Goal: Find specific page/section: Find specific page/section

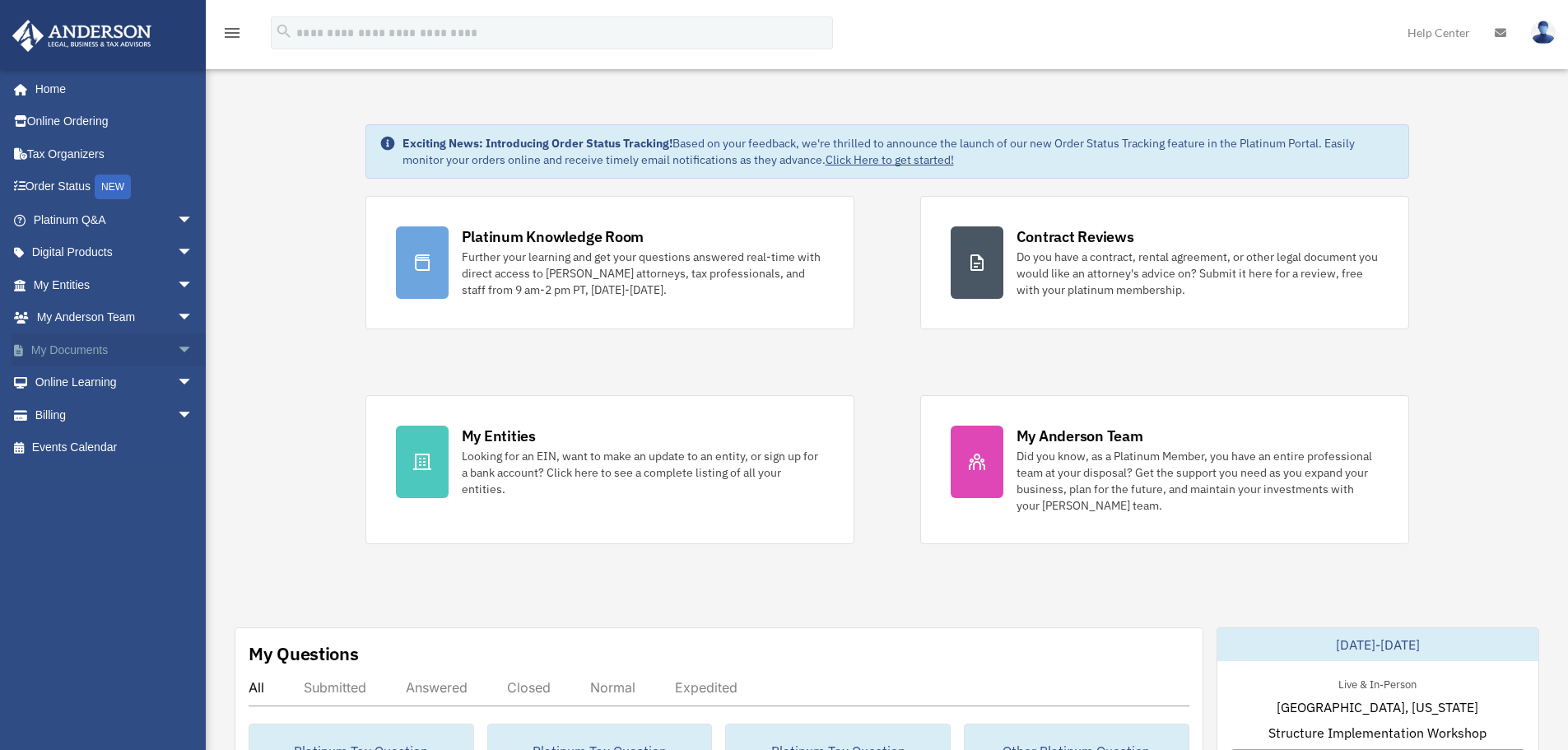
click at [85, 349] on link "My Documents arrow_drop_down" at bounding box center [114, 350] width 206 height 33
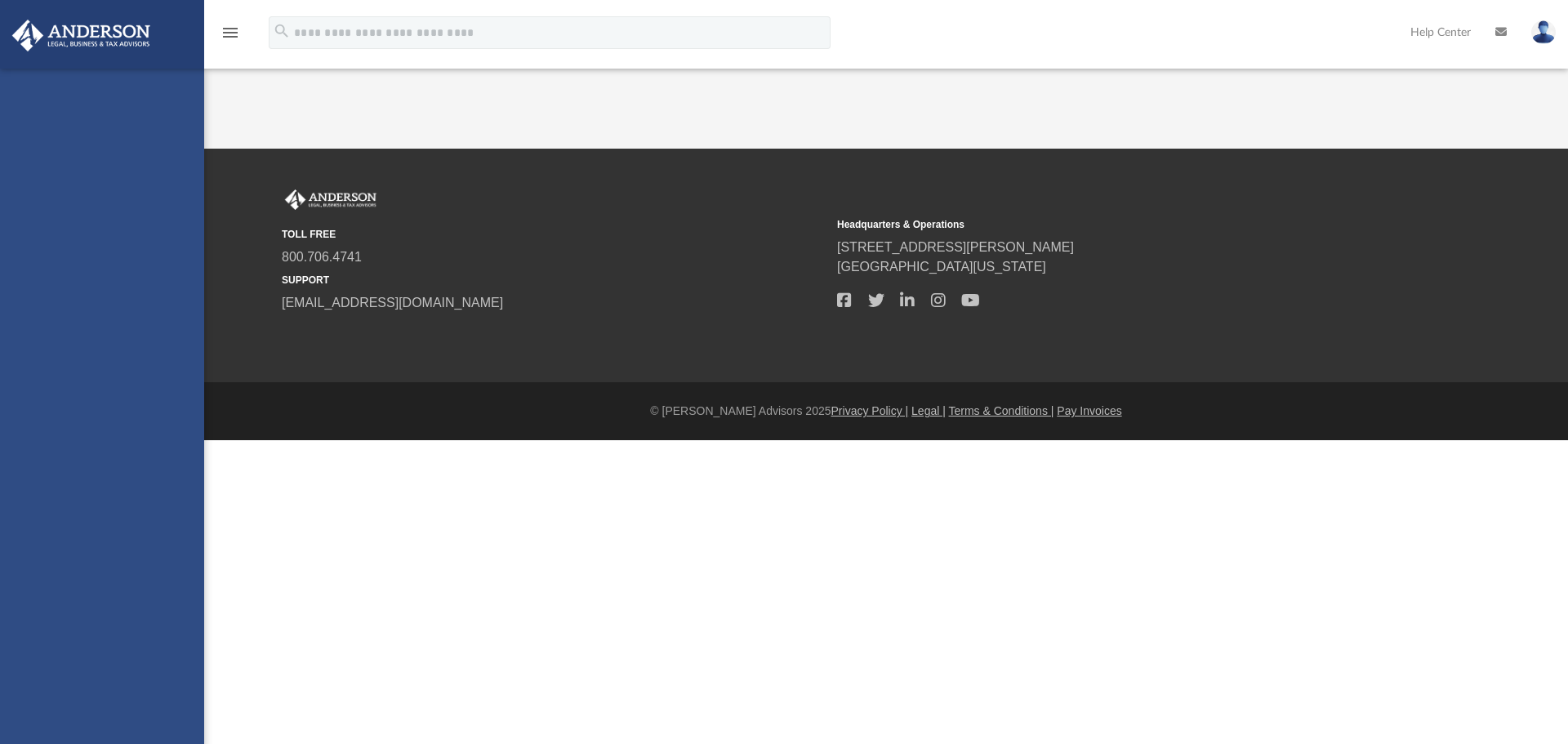
click at [169, 346] on div "[EMAIL_ADDRESS][DOMAIN_NAME] Sign Out [EMAIL_ADDRESS][DOMAIN_NAME] Home Online …" at bounding box center [102, 440] width 204 height 744
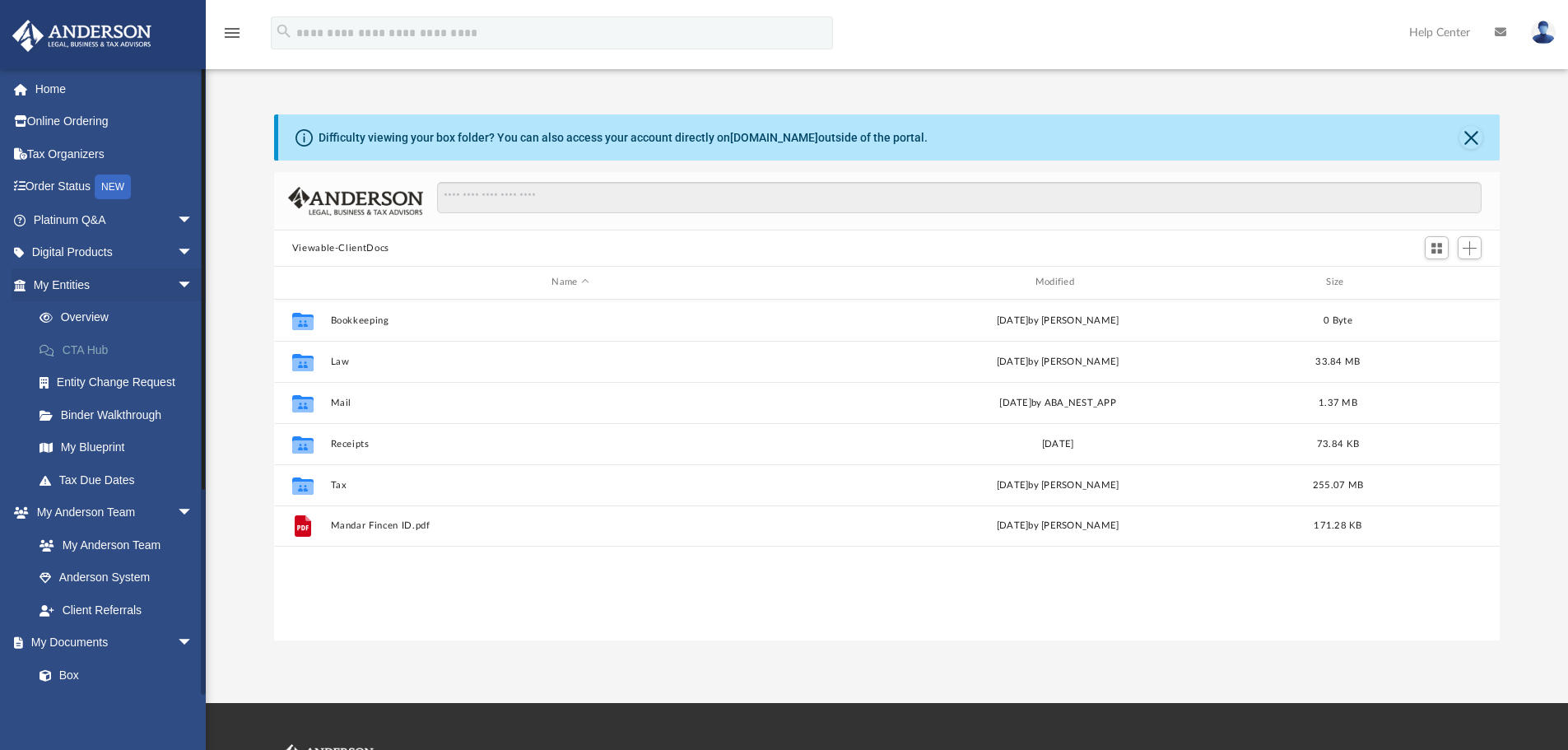
scroll to position [363, 1213]
click at [177, 639] on span "arrow_drop_down" at bounding box center [194, 643] width 33 height 33
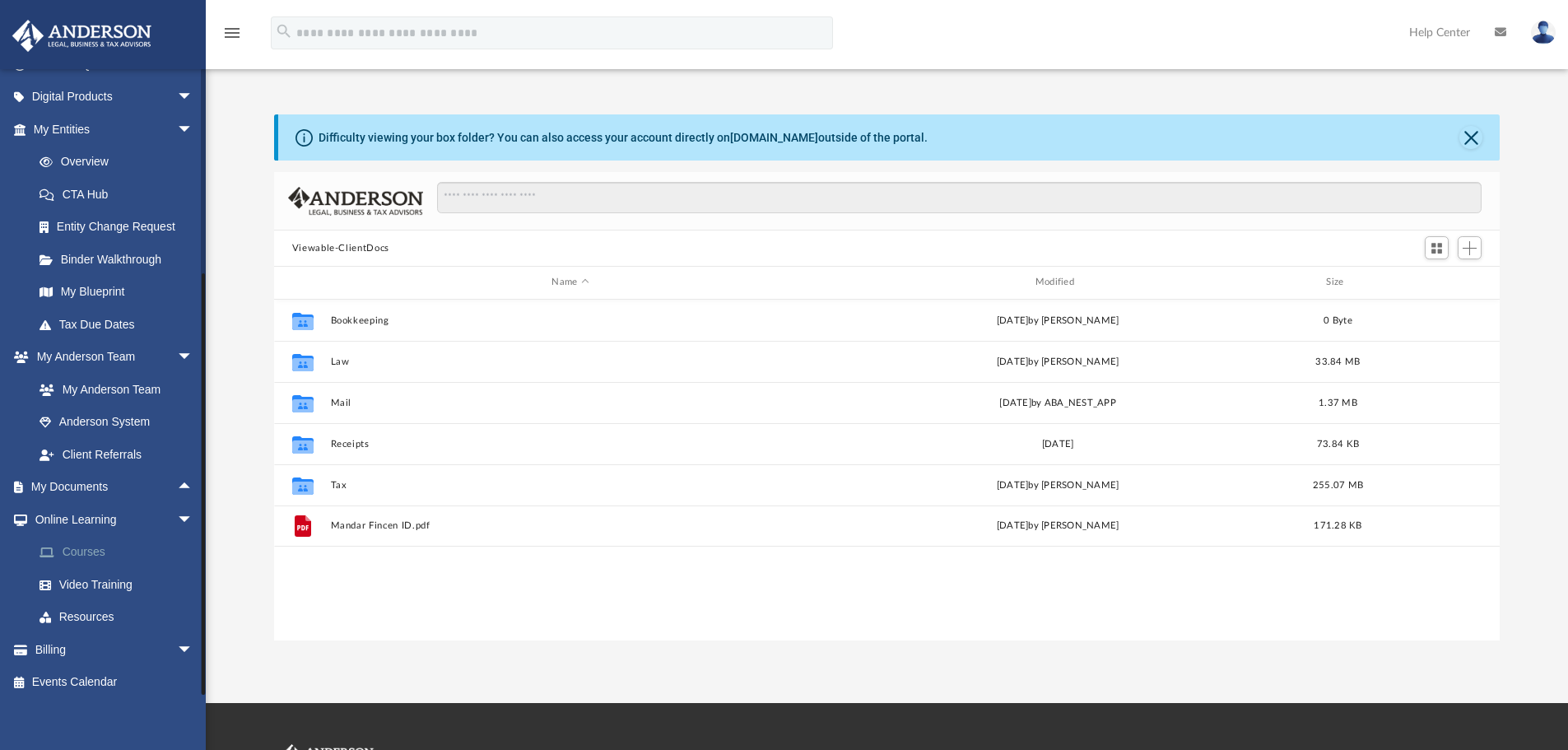
scroll to position [163, 0]
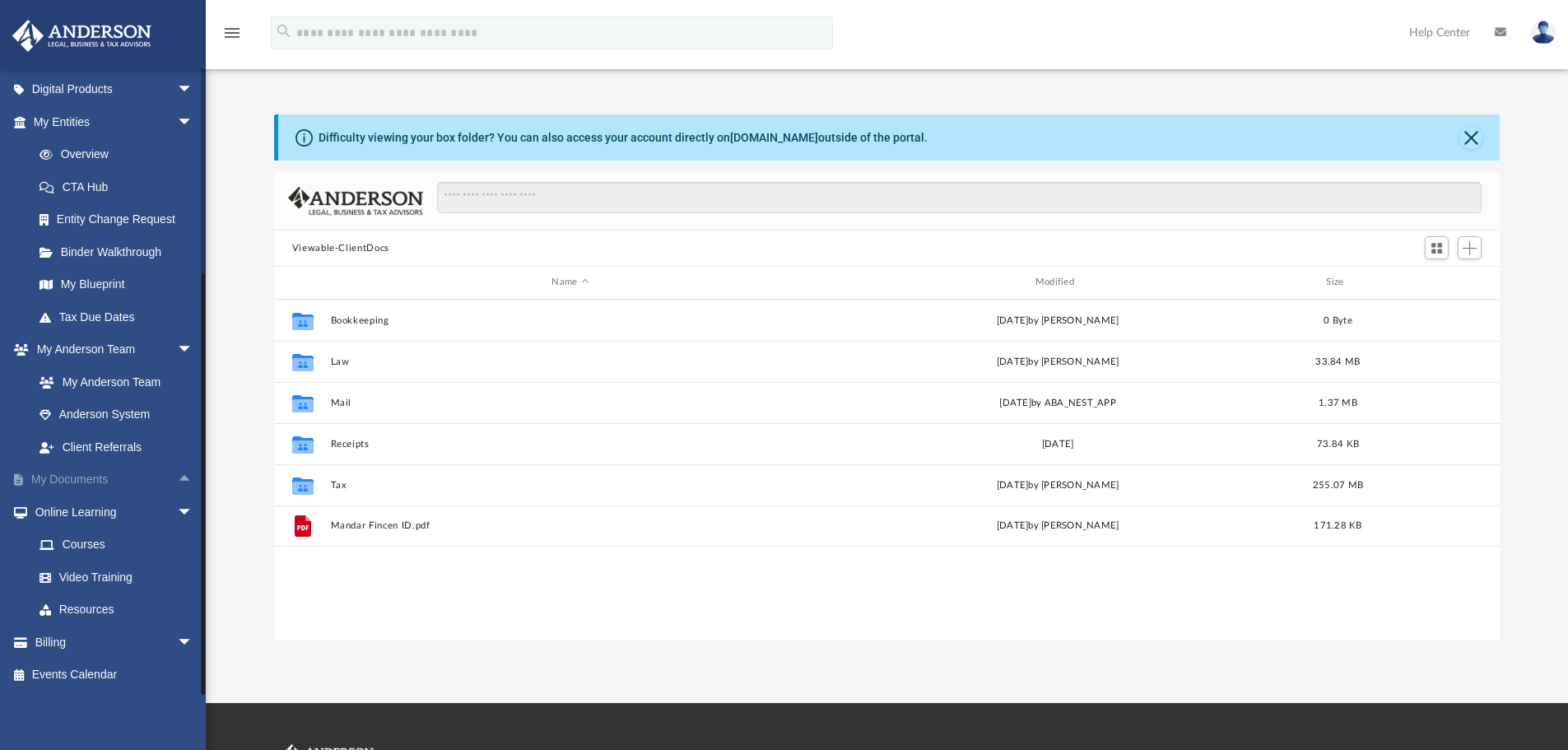
click at [177, 476] on span "arrow_drop_up" at bounding box center [194, 480] width 33 height 33
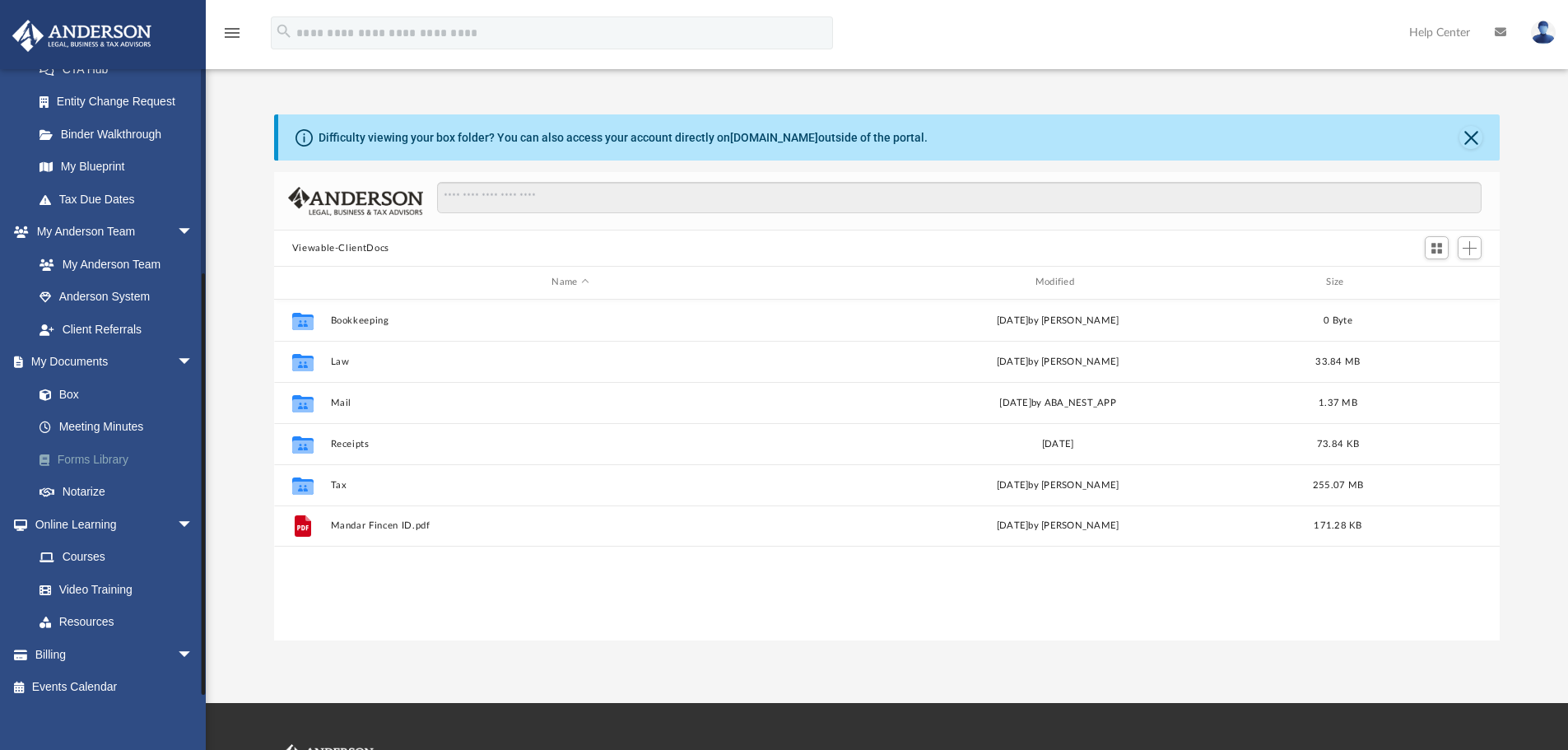
scroll to position [293, 0]
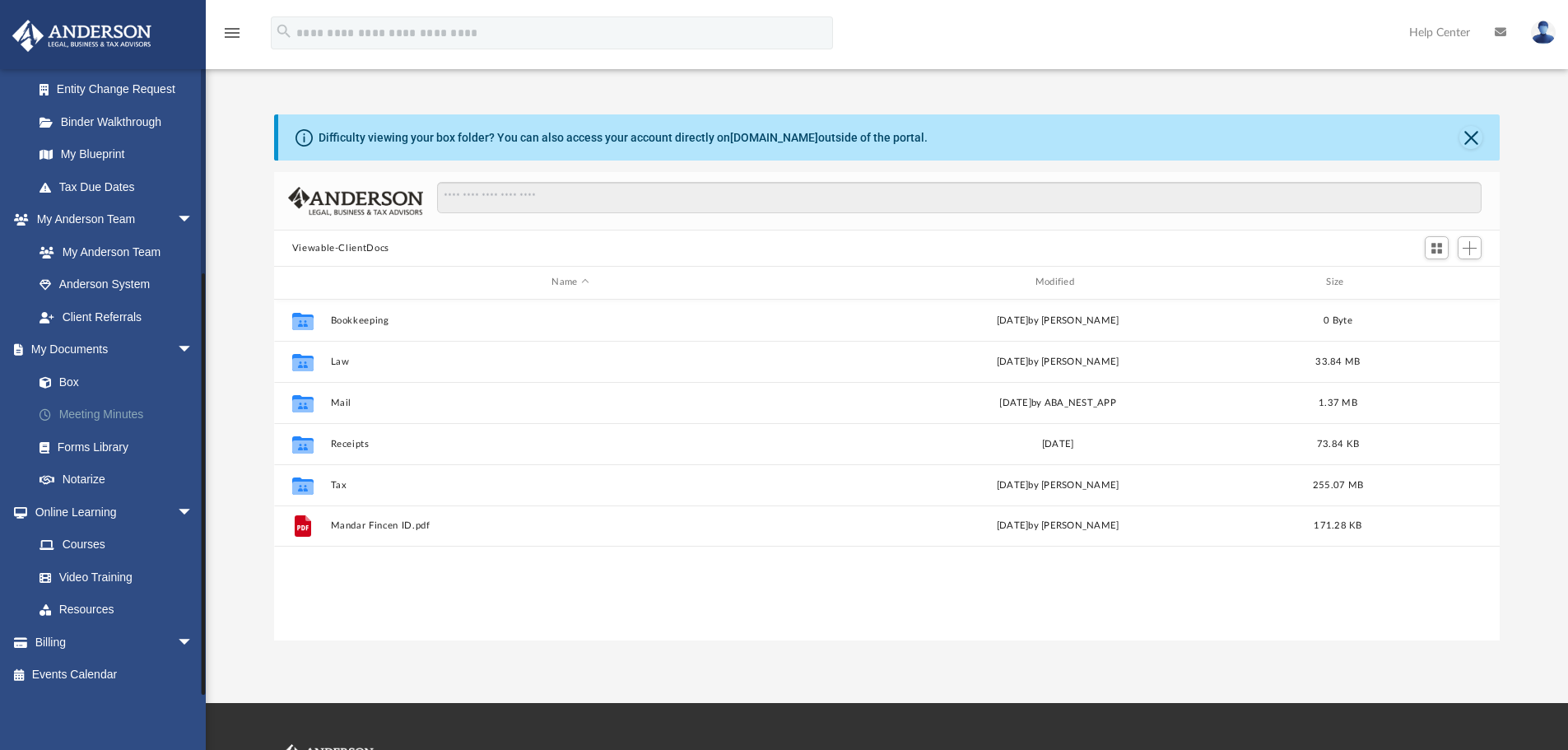
click at [109, 412] on link "Meeting Minutes" at bounding box center [121, 415] width 195 height 33
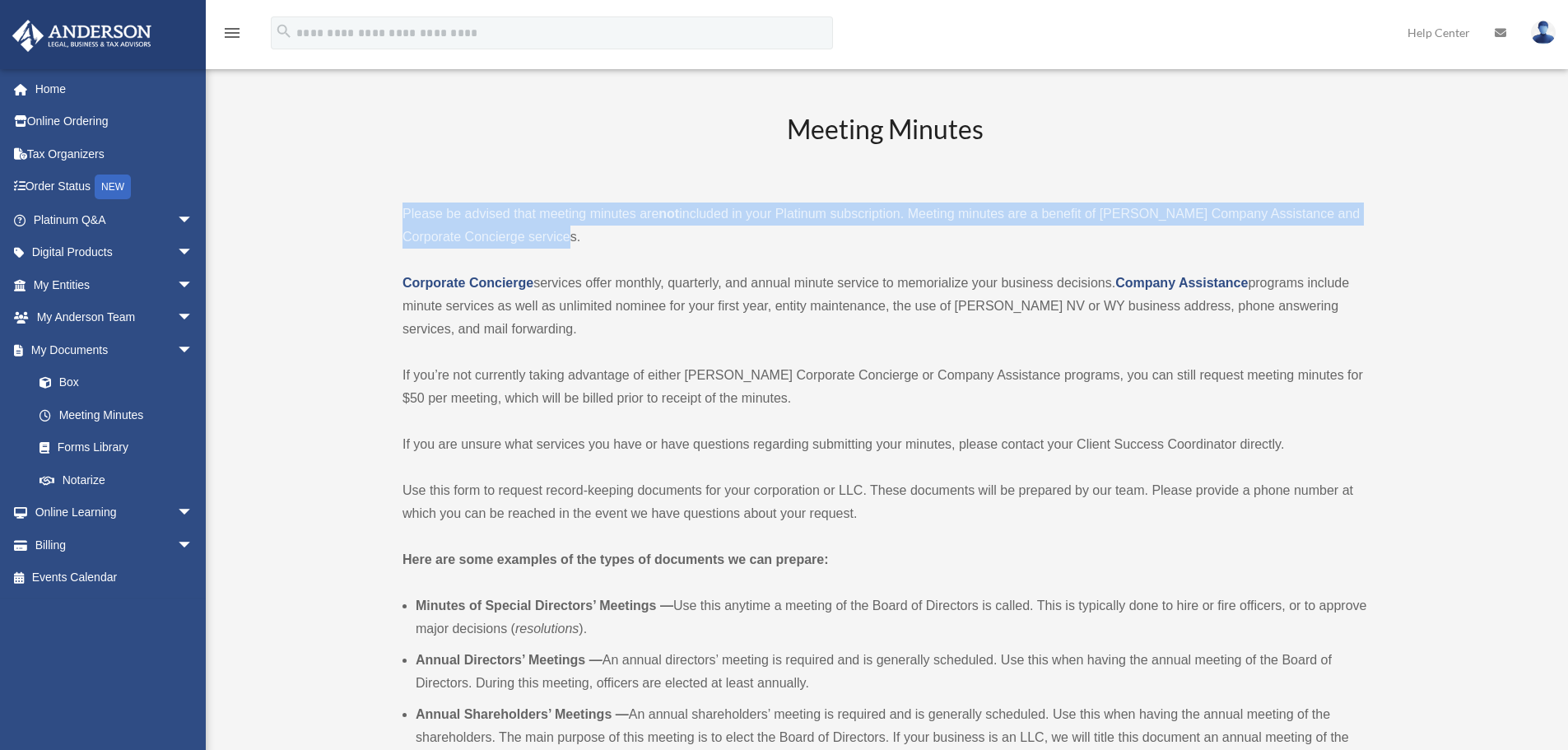
drag, startPoint x: 402, startPoint y: 211, endPoint x: 595, endPoint y: 244, distance: 195.8
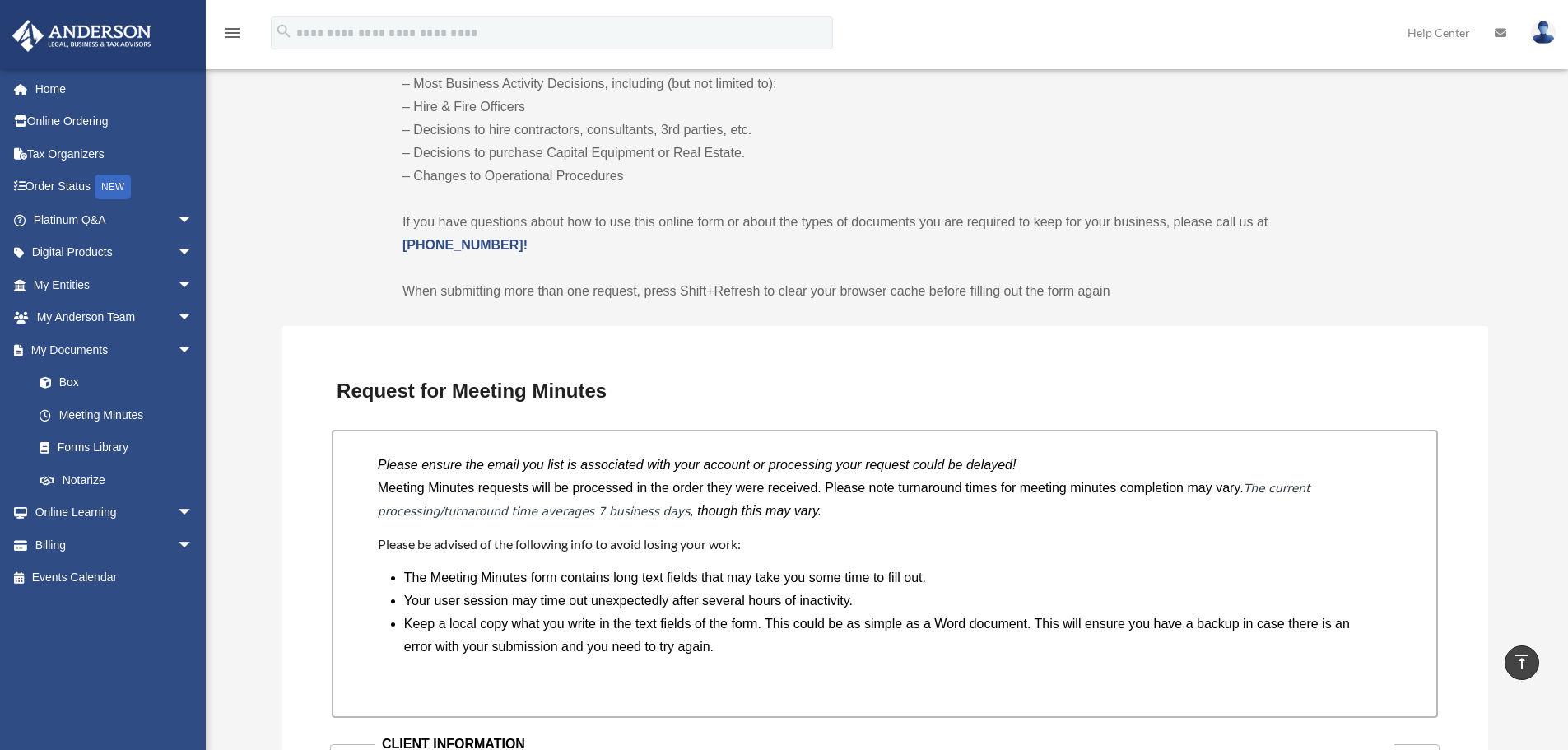
scroll to position [988, 0]
